Goal: Communication & Community: Answer question/provide support

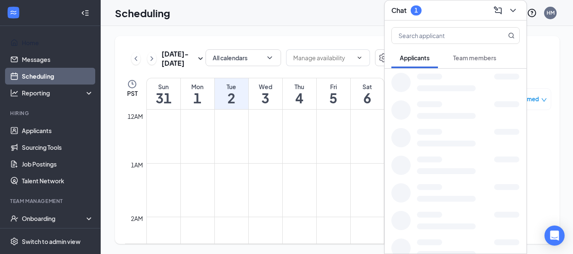
scroll to position [664, 0]
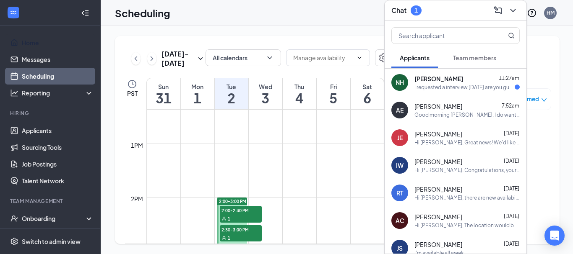
click at [433, 82] on span "[PERSON_NAME]" at bounding box center [438, 79] width 49 height 8
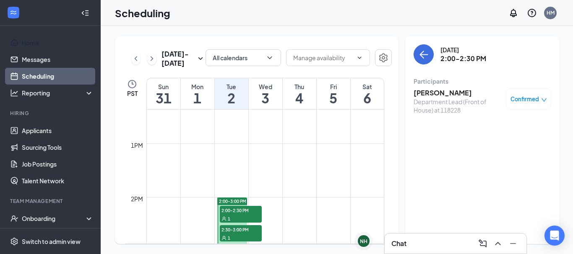
scroll to position [0, 0]
drag, startPoint x: 340, startPoint y: 195, endPoint x: 415, endPoint y: 243, distance: 88.8
click at [415, 243] on div "Chat" at bounding box center [455, 243] width 128 height 13
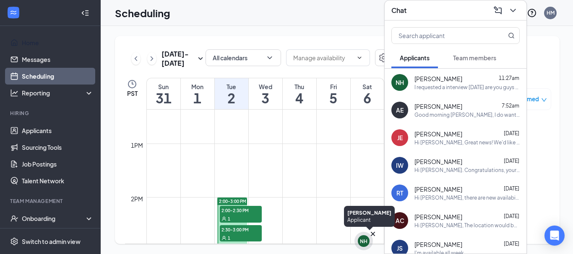
click at [365, 241] on div "NH" at bounding box center [364, 241] width 8 height 7
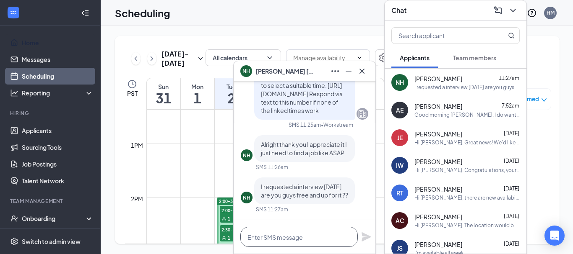
click at [275, 239] on textarea at bounding box center [298, 237] width 117 height 20
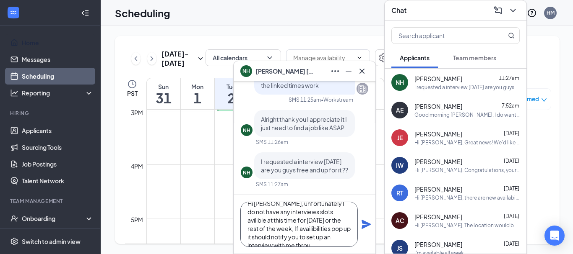
scroll to position [17, 0]
click at [264, 223] on textarea "Hi [PERSON_NAME], unfortunately I do not have any interviews slots avilible at …" at bounding box center [298, 224] width 117 height 45
click at [305, 205] on textarea "Hi [PERSON_NAME], unfortunately I do not have any interviews slots avilible at …" at bounding box center [298, 224] width 117 height 45
drag, startPoint x: 259, startPoint y: 213, endPoint x: 257, endPoint y: 228, distance: 15.6
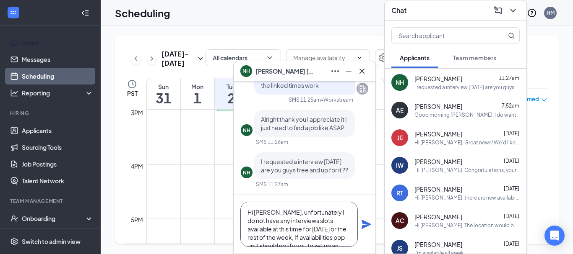
click at [246, 215] on textarea "Hi [PERSON_NAME], unfortunately I do not have any interviews slots available at…" at bounding box center [298, 224] width 117 height 45
click at [273, 226] on textarea "Hi [PERSON_NAME], unfortunately I do not have any interviews slots available at…" at bounding box center [298, 224] width 117 height 45
drag, startPoint x: 258, startPoint y: 231, endPoint x: 246, endPoint y: 227, distance: 13.3
click at [246, 227] on textarea "Hi [PERSON_NAME], unfortunately I do not have any interviews slots available at…" at bounding box center [298, 224] width 117 height 45
type textarea "Hi [PERSON_NAME], unfortunately I do not have any interviews slots available fo…"
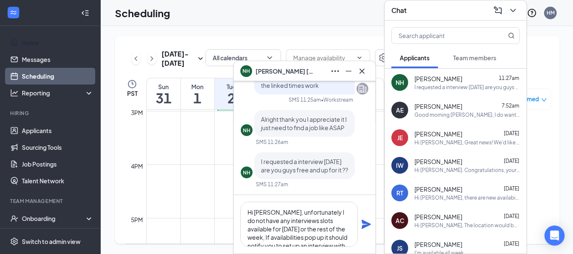
click at [367, 224] on icon "Plane" at bounding box center [366, 225] width 10 height 10
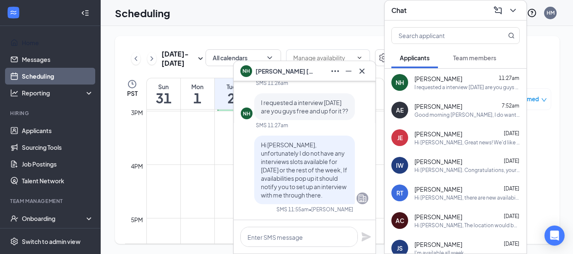
click at [168, 176] on td at bounding box center [265, 171] width 238 height 13
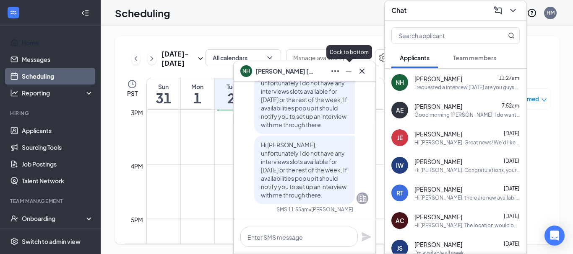
click at [364, 70] on icon "Cross" at bounding box center [362, 71] width 10 height 10
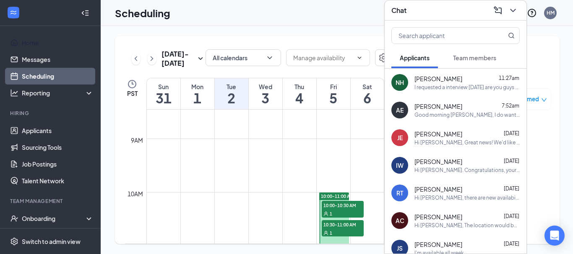
scroll to position [440, 0]
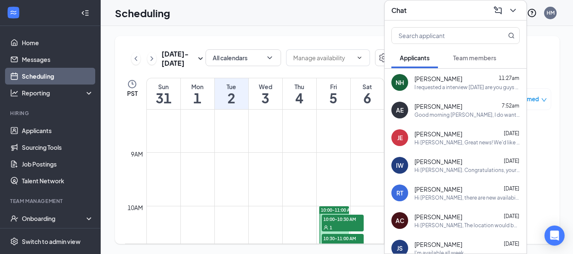
click at [149, 59] on icon "ChevronRight" at bounding box center [152, 59] width 8 height 10
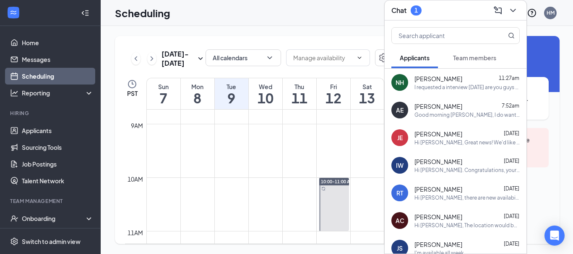
scroll to position [468, 0]
click at [434, 91] on div "NH [PERSON_NAME] 11:27am I requested a interview [DATE] are you guys free and u…" at bounding box center [455, 83] width 142 height 28
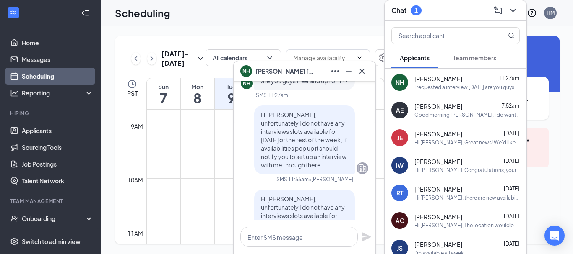
scroll to position [-56, 0]
drag, startPoint x: 359, startPoint y: 75, endPoint x: 370, endPoint y: 90, distance: 17.7
click at [360, 76] on icon "Cross" at bounding box center [362, 71] width 10 height 10
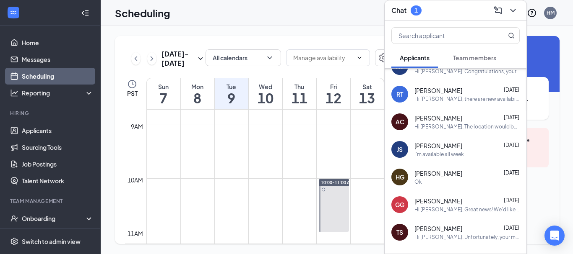
scroll to position [112, 0]
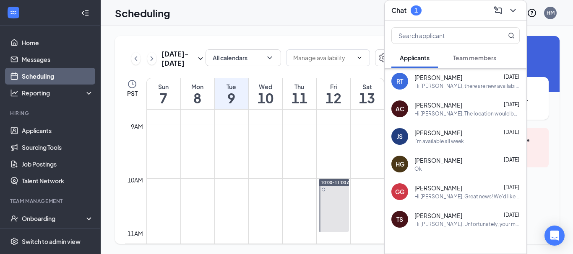
click at [476, 52] on button "Team members" at bounding box center [474, 57] width 60 height 21
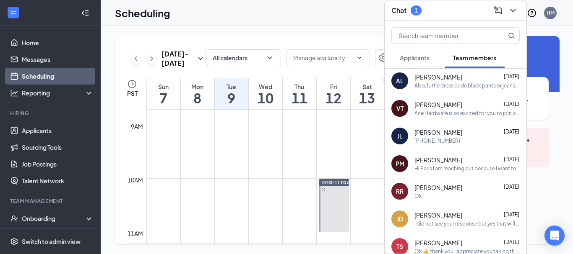
scroll to position [0, 0]
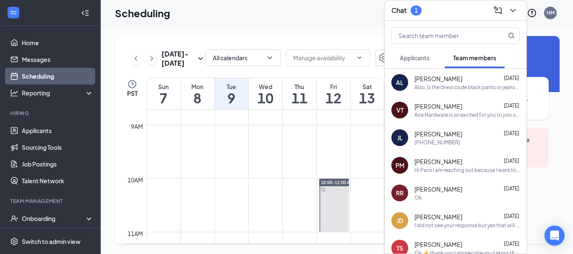
click at [418, 5] on div "1" at bounding box center [415, 10] width 11 height 10
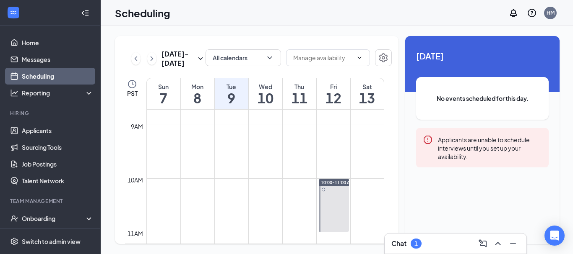
click at [413, 241] on div "1" at bounding box center [415, 244] width 11 height 10
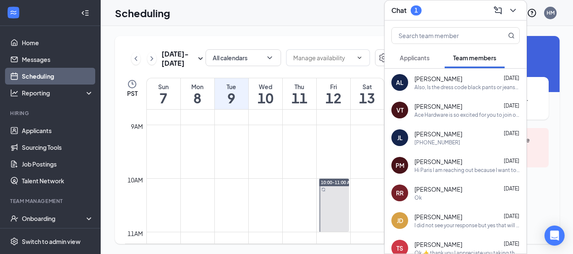
click at [404, 57] on span "Applicants" at bounding box center [414, 58] width 30 height 8
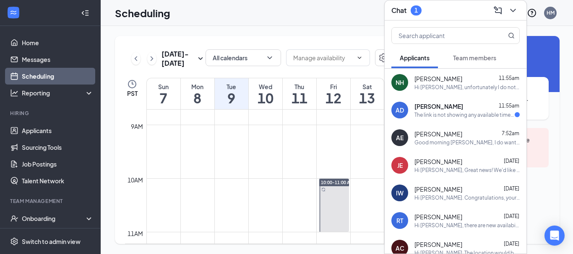
click at [450, 112] on div "The link is not showing any available times for an interview I have open availa…" at bounding box center [464, 115] width 100 height 7
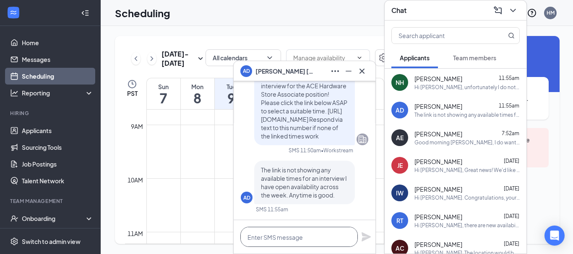
click at [277, 246] on textarea at bounding box center [298, 237] width 117 height 20
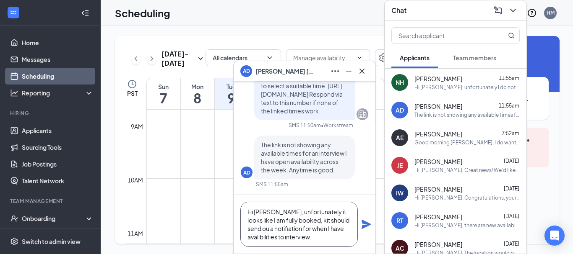
click at [254, 231] on textarea "Hi [PERSON_NAME], unfortunately it looks like I am fully booked, kit should sen…" at bounding box center [298, 224] width 117 height 45
click at [342, 223] on textarea "Hi [PERSON_NAME], unfortunately it looks like I am fully booked, kit should sen…" at bounding box center [298, 224] width 117 height 45
click at [340, 222] on textarea "Hi [PERSON_NAME], unfortunately it looks like I am fully booked, kit should sen…" at bounding box center [298, 224] width 117 height 45
click at [337, 222] on textarea "Hi [PERSON_NAME], unfortunately it looks like I am fully booked, kit should sen…" at bounding box center [298, 224] width 117 height 45
click at [326, 239] on textarea "Hi [PERSON_NAME], unfortunately it looks like I am fully booked, kit should sen…" at bounding box center [298, 224] width 117 height 45
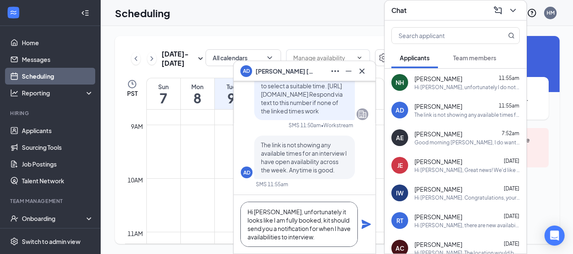
click at [297, 220] on textarea "Hi [PERSON_NAME], unfortunately it looks like I am fully booked, kit should sen…" at bounding box center [298, 224] width 117 height 45
click at [320, 239] on textarea "Hi [PERSON_NAME], unfortunately it looks like I am fully booked, it should send…" at bounding box center [298, 224] width 117 height 45
type textarea "Hi [PERSON_NAME], unfortunately it looks like I am fully booked, it should send…"
click at [367, 224] on icon "Plane" at bounding box center [365, 224] width 9 height 9
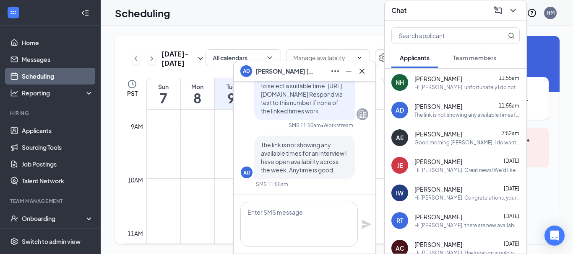
scroll to position [0, 0]
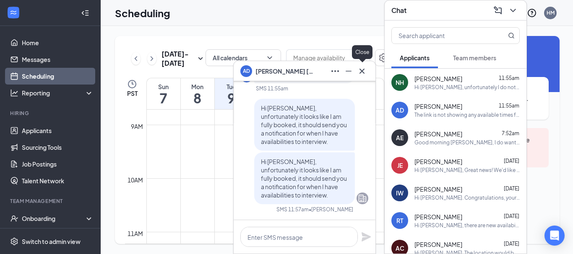
click at [361, 70] on icon "Cross" at bounding box center [362, 71] width 10 height 10
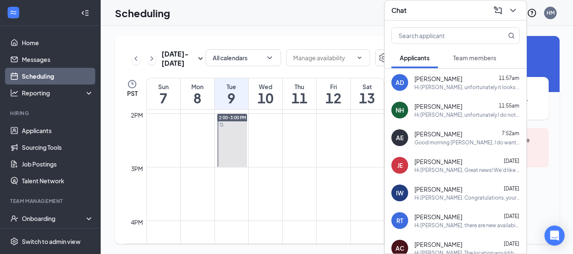
click at [134, 57] on icon "ChevronLeft" at bounding box center [136, 59] width 8 height 10
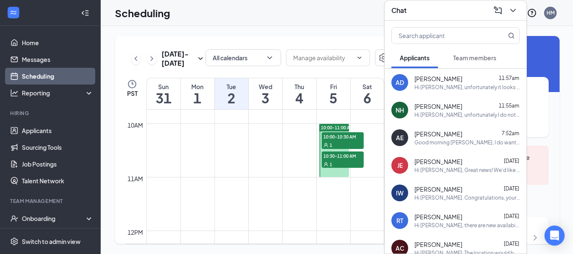
scroll to position [524, 0]
click at [338, 121] on td at bounding box center [265, 115] width 238 height 13
click at [329, 135] on span "10:00-10:30 AM" at bounding box center [343, 135] width 42 height 8
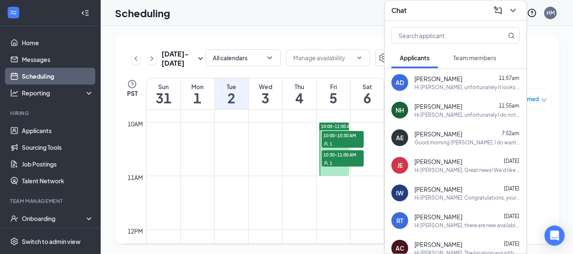
click at [332, 159] on div "1" at bounding box center [343, 163] width 42 height 8
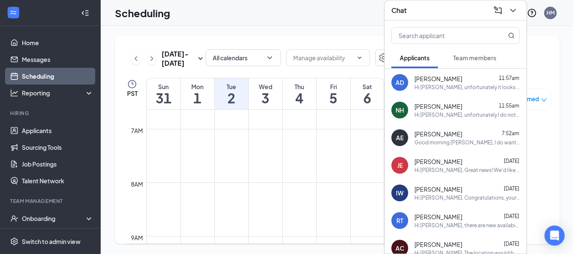
click at [280, 173] on td at bounding box center [265, 175] width 238 height 13
click at [516, 8] on icon "ChevronDown" at bounding box center [513, 10] width 10 height 10
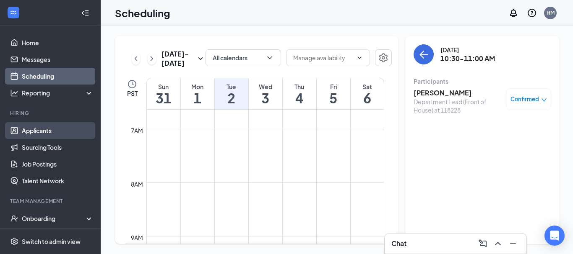
click at [22, 127] on link "Applicants" at bounding box center [58, 130] width 72 height 17
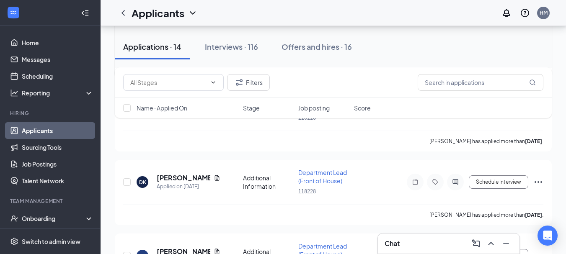
scroll to position [447, 0]
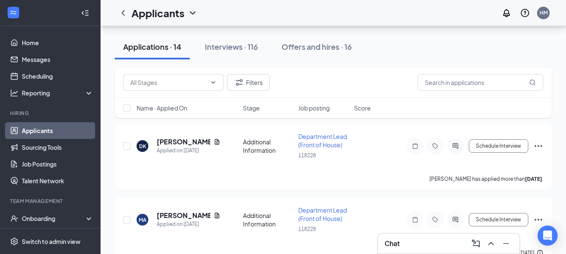
click at [414, 243] on div "Chat" at bounding box center [449, 243] width 128 height 13
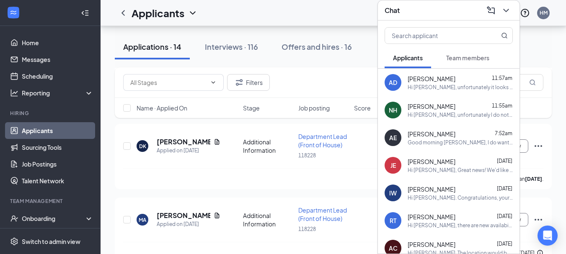
click at [425, 78] on span "[PERSON_NAME]" at bounding box center [432, 79] width 48 height 8
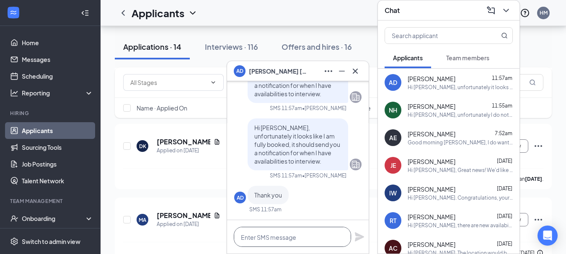
click at [295, 244] on textarea at bounding box center [292, 237] width 117 height 20
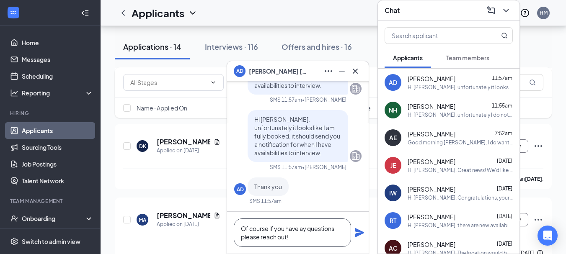
click at [303, 229] on textarea "Of course if you have ay questions please reach out!" at bounding box center [292, 233] width 117 height 29
click at [267, 231] on textarea "Of course if you have any questions please reach out!" at bounding box center [292, 233] width 117 height 29
type textarea "Of course, if you have any questions please reach out!"
click at [361, 231] on icon "Plane" at bounding box center [359, 232] width 9 height 9
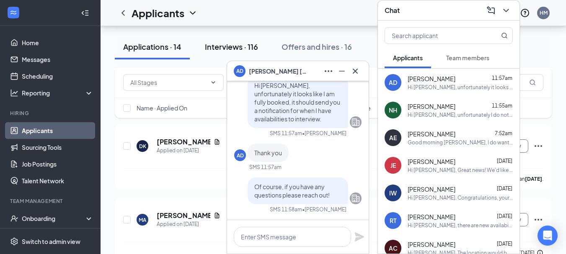
scroll to position [0, 0]
click at [245, 76] on div "AD" at bounding box center [240, 70] width 18 height 18
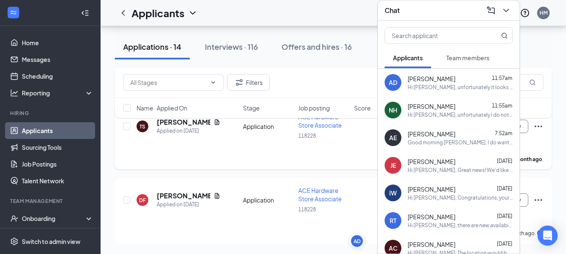
scroll to position [988, 0]
click at [502, 4] on button at bounding box center [506, 10] width 13 height 13
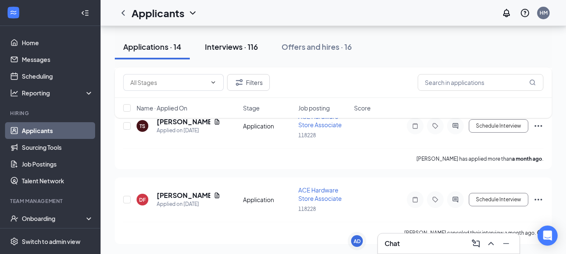
click at [218, 44] on div "Interviews · 116" at bounding box center [231, 47] width 53 height 10
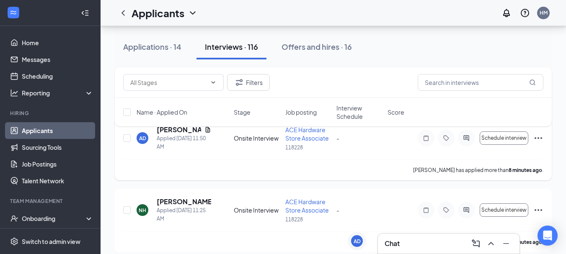
scroll to position [93, 0]
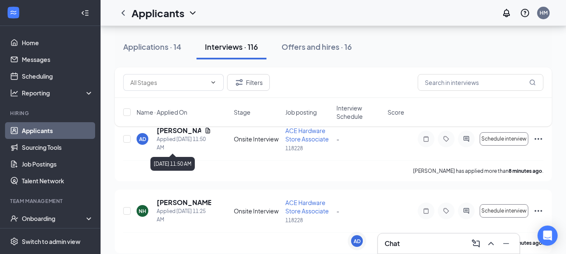
click at [171, 130] on div "Filters Name · Applied On Stage Job posting Interview Schedule Score" at bounding box center [333, 100] width 437 height 67
click at [184, 130] on div "Filters Name · Applied On Stage Job posting Interview Schedule Score" at bounding box center [333, 100] width 437 height 67
click at [174, 132] on div "Filters Name · Applied On Stage Job posting Interview Schedule Score" at bounding box center [333, 100] width 437 height 67
click at [197, 130] on div "Filters Name · Applied On Stage Job posting Interview Schedule Score" at bounding box center [333, 100] width 437 height 67
click at [197, 132] on div "Filters Name · Applied On Stage Job posting Interview Schedule Score" at bounding box center [333, 100] width 437 height 67
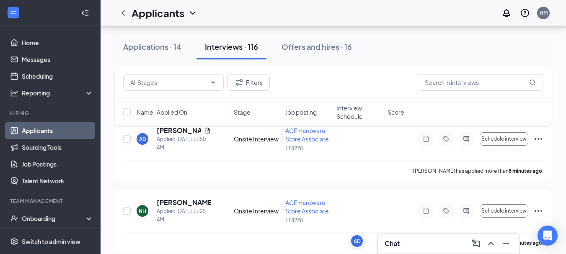
click at [162, 131] on div "Filters Name · Applied On Stage Job posting Interview Schedule Score" at bounding box center [333, 100] width 437 height 67
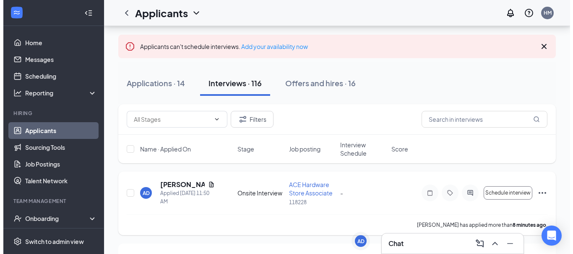
scroll to position [37, 0]
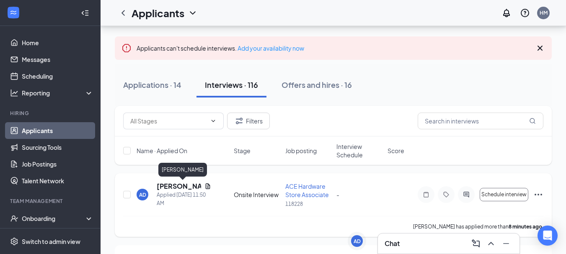
click at [187, 187] on h5 "[PERSON_NAME]" at bounding box center [179, 186] width 44 height 9
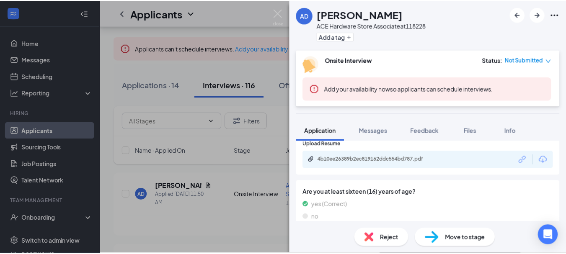
scroll to position [391, 0]
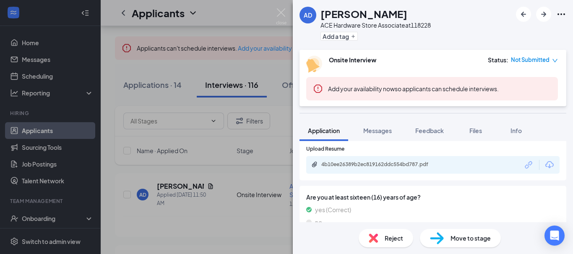
click at [381, 165] on div "4b10ee26389b2ec819162ddc554bd787.pdf" at bounding box center [379, 164] width 117 height 7
click at [285, 13] on img at bounding box center [281, 16] width 10 height 16
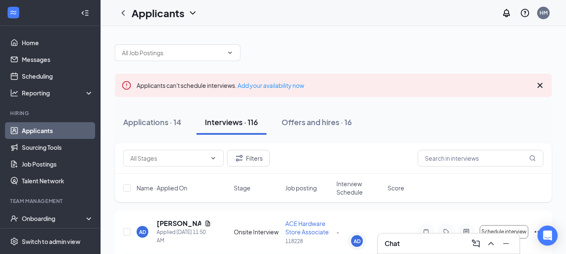
click at [541, 86] on icon "Cross" at bounding box center [540, 85] width 5 height 5
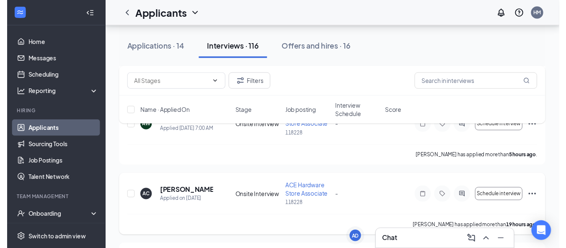
scroll to position [196, 0]
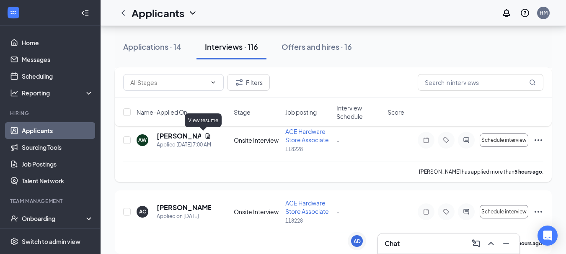
click at [205, 137] on icon "Document" at bounding box center [208, 136] width 7 height 7
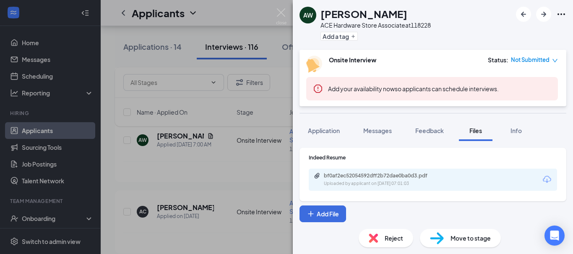
click at [443, 179] on div "bf0af2ec52054592dff2b72dae0ba0d3.pdf" at bounding box center [382, 176] width 136 height 7
click at [189, 156] on div "AW [PERSON_NAME] ACE Hardware Store Associate at 118228 Add a tag Onsite Interv…" at bounding box center [286, 127] width 573 height 254
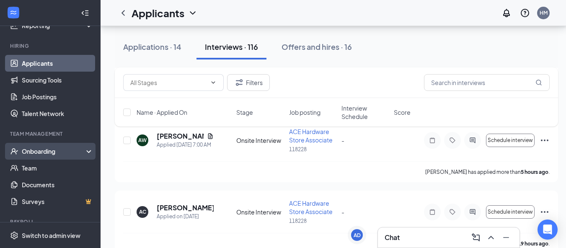
scroll to position [34, 0]
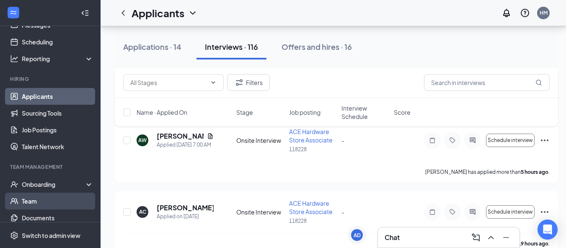
click at [37, 195] on link "Team" at bounding box center [58, 201] width 72 height 17
